Goal: Information Seeking & Learning: Learn about a topic

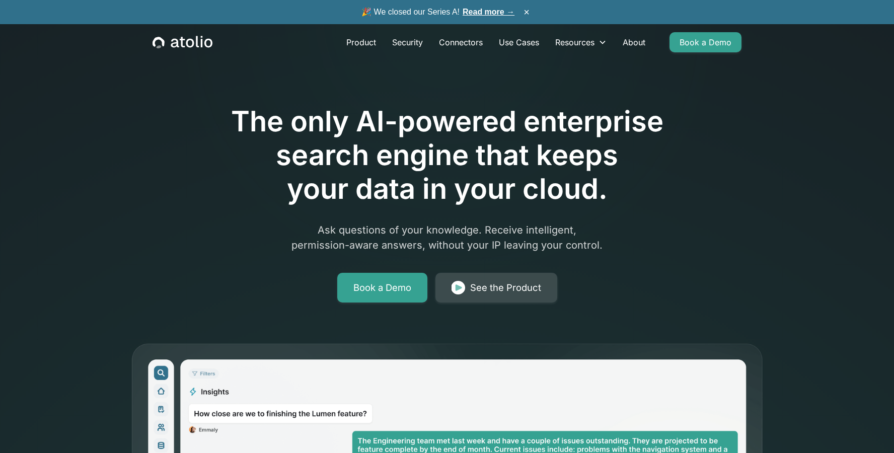
click at [496, 284] on div "See the Product" at bounding box center [505, 288] width 71 height 14
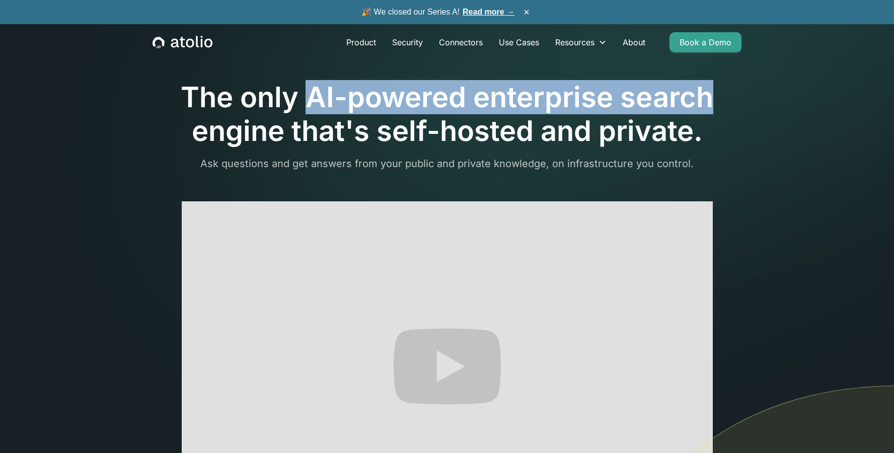
drag, startPoint x: 309, startPoint y: 97, endPoint x: 717, endPoint y: 94, distance: 408.1
click at [717, 94] on h1 "The only AI-powered enterprise search engine that's self-hosted and private." at bounding box center [446, 114] width 589 height 67
copy h1 "AI-powered enterprise search"
